Goal: Navigation & Orientation: Find specific page/section

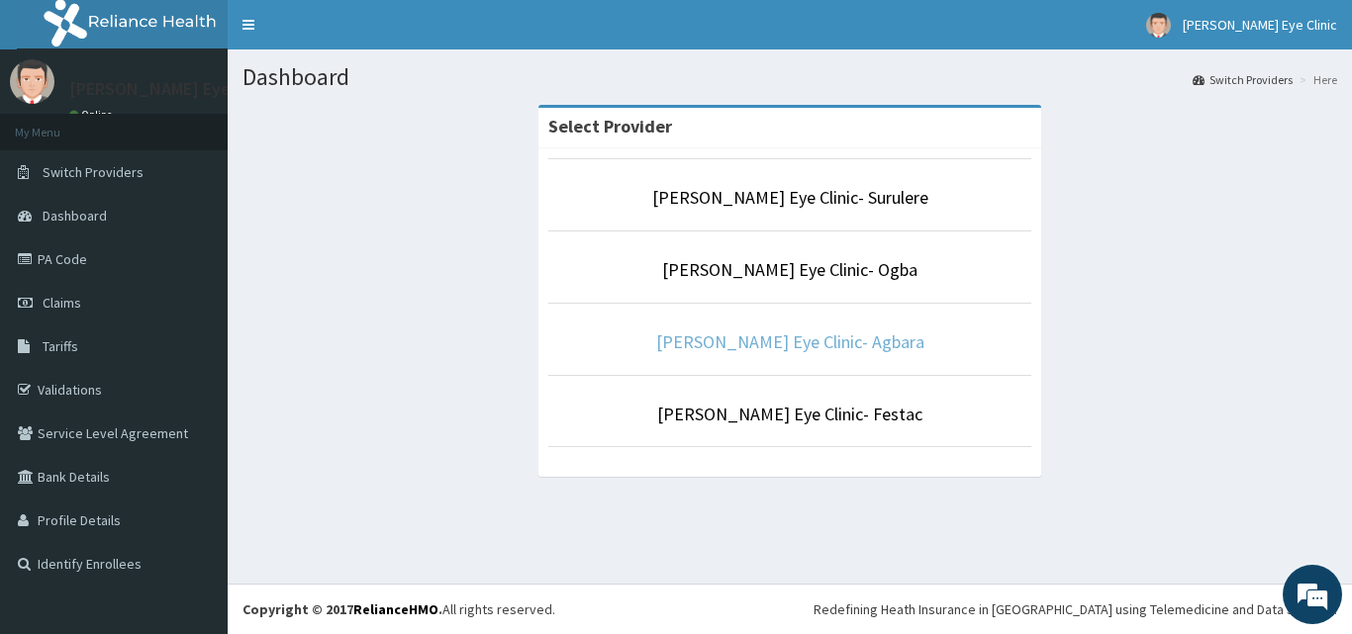
click at [765, 345] on link "[PERSON_NAME] Eye Clinic- Agbara" at bounding box center [790, 342] width 268 height 23
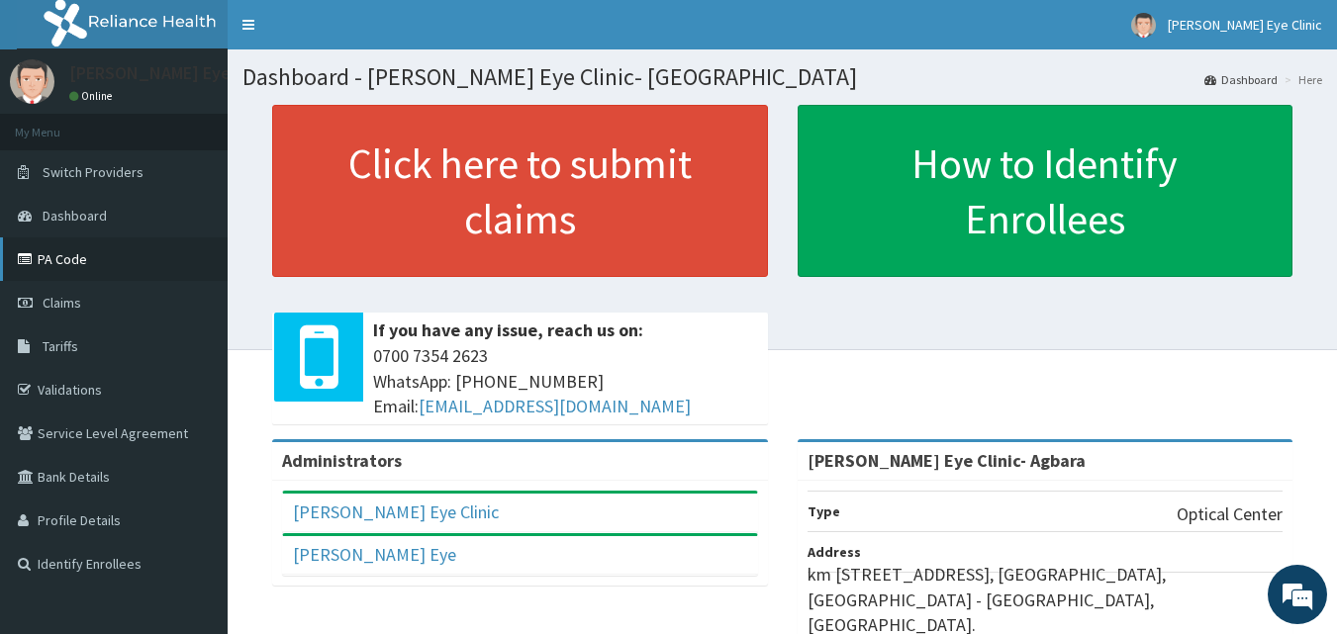
click at [63, 253] on link "PA Code" at bounding box center [114, 259] width 228 height 44
